Goal: Find specific page/section: Find specific page/section

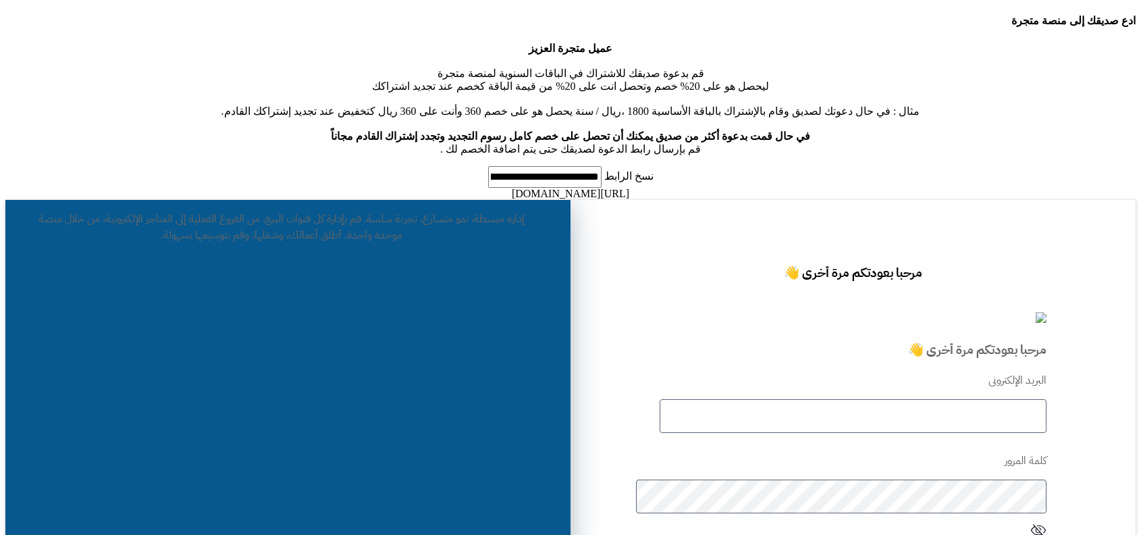
click at [923, 399] on input "text" at bounding box center [854, 416] width 388 height 34
type input "*****"
type input "*"
click at [1064, 295] on div "مرحبا بعودتكم مرة أخرى 👋 البريد الإلكترونى كلمة المرور نسيت كلمة المرور؟ تسجيل …" at bounding box center [853, 516] width 452 height 442
